Goal: Check status: Check status

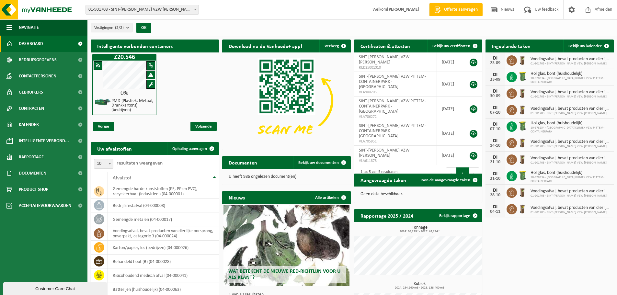
click at [588, 45] on span "Bekijk uw kalender" at bounding box center [584, 46] width 33 height 4
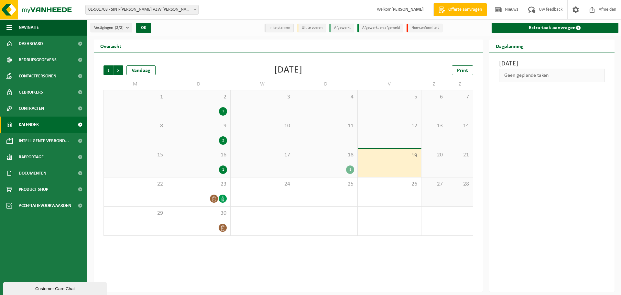
click at [348, 172] on div "1" at bounding box center [350, 169] width 8 height 8
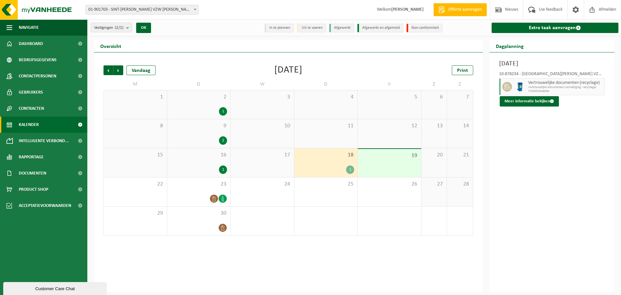
click at [278, 166] on div "17" at bounding box center [262, 162] width 63 height 29
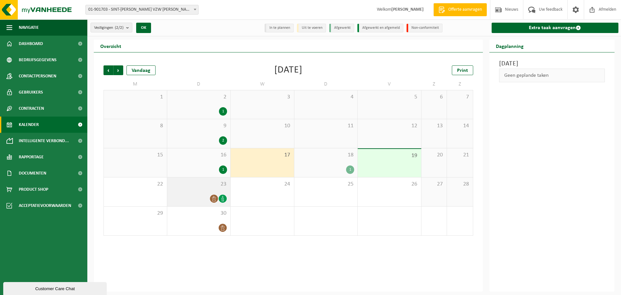
click at [217, 194] on div at bounding box center [199, 198] width 57 height 9
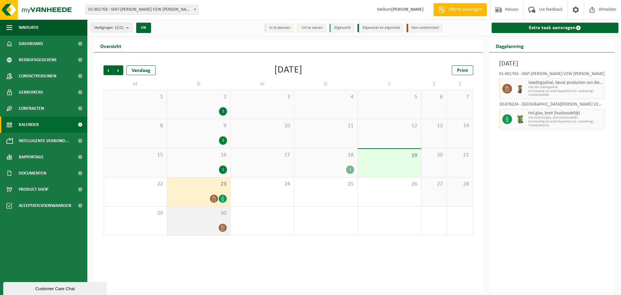
click at [225, 218] on div "30" at bounding box center [198, 220] width 63 height 29
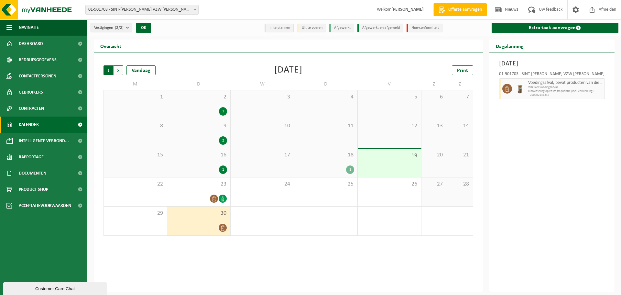
click at [120, 71] on span "Volgende" at bounding box center [119, 70] width 10 height 10
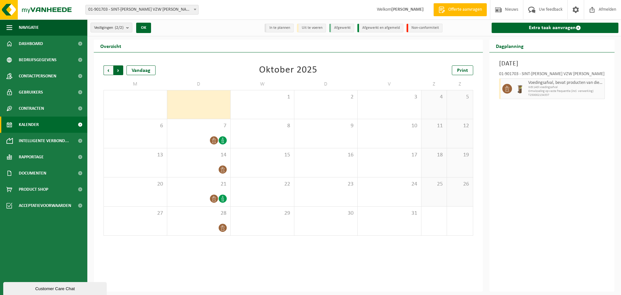
click at [107, 69] on span "Vorige" at bounding box center [109, 70] width 10 height 10
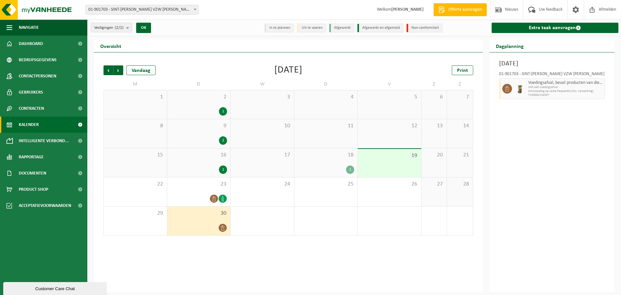
click at [269, 160] on div "17" at bounding box center [262, 162] width 63 height 29
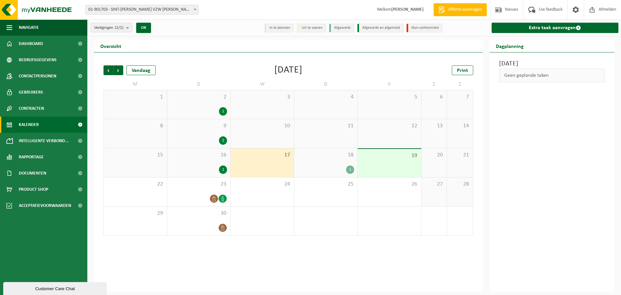
click at [219, 168] on div "1" at bounding box center [223, 169] width 8 height 8
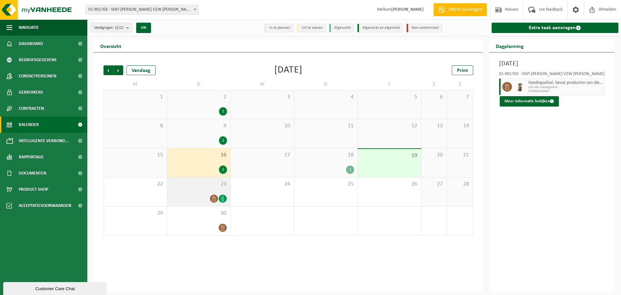
click at [217, 205] on div "23" at bounding box center [198, 191] width 63 height 29
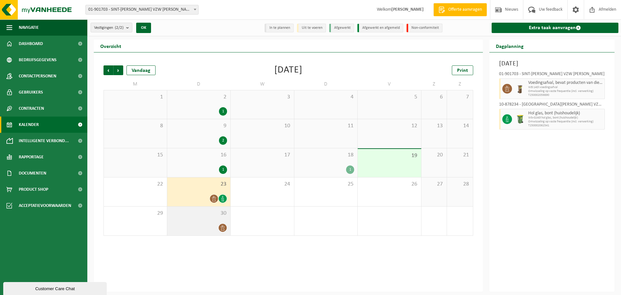
click at [228, 235] on div "30" at bounding box center [198, 220] width 63 height 29
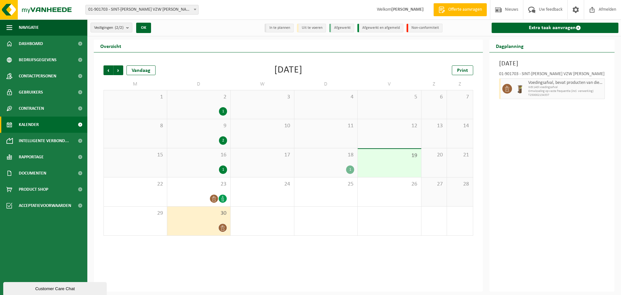
click at [202, 133] on div "9 2" at bounding box center [198, 133] width 63 height 29
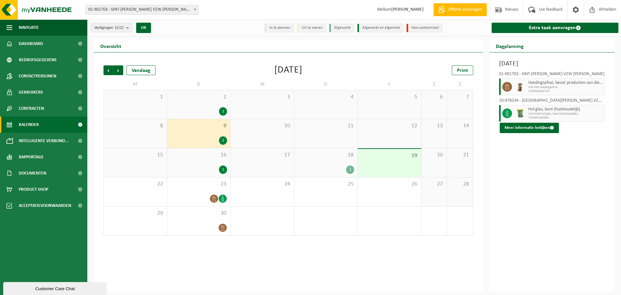
click at [213, 109] on div "1" at bounding box center [199, 111] width 57 height 8
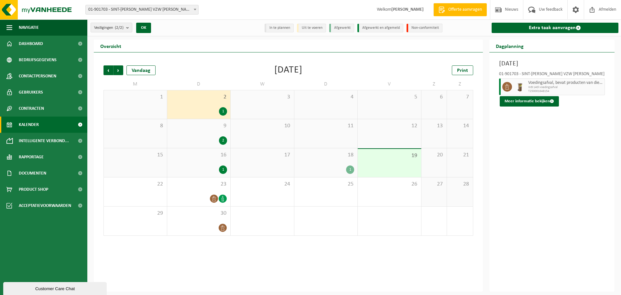
click at [329, 165] on div "1" at bounding box center [326, 169] width 57 height 8
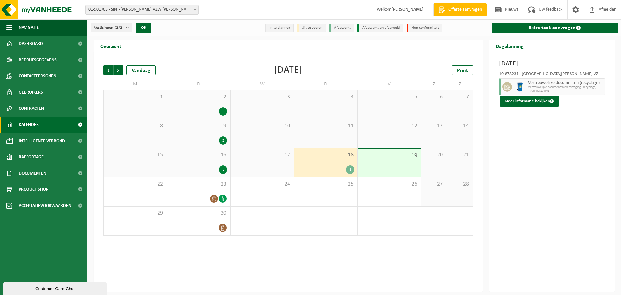
click at [375, 160] on div "19" at bounding box center [389, 163] width 63 height 28
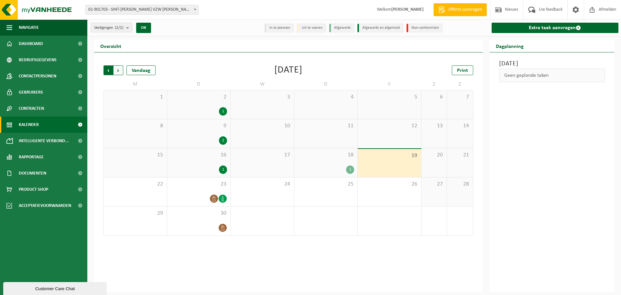
click at [120, 74] on span "Volgende" at bounding box center [119, 70] width 10 height 10
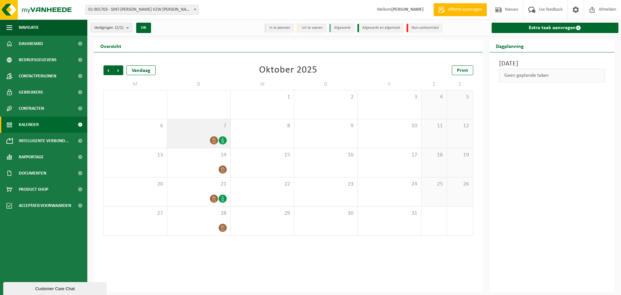
click at [210, 141] on div at bounding box center [214, 140] width 9 height 9
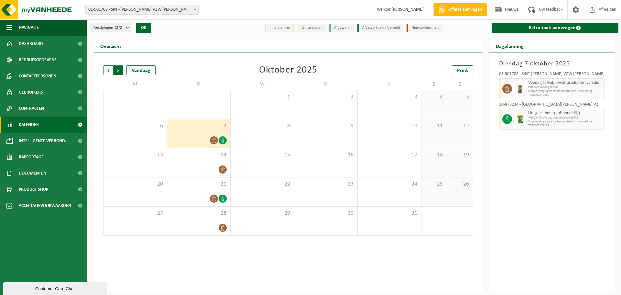
click at [106, 68] on span "Vorige" at bounding box center [109, 70] width 10 height 10
